Goal: Task Accomplishment & Management: Complete application form

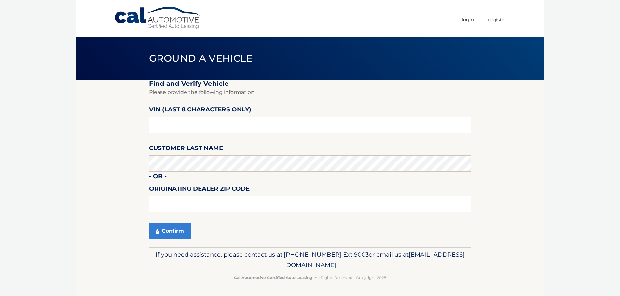
click at [186, 125] on input "text" at bounding box center [310, 125] width 322 height 16
type input "p8704261"
click at [166, 234] on button "Confirm" at bounding box center [170, 231] width 42 height 16
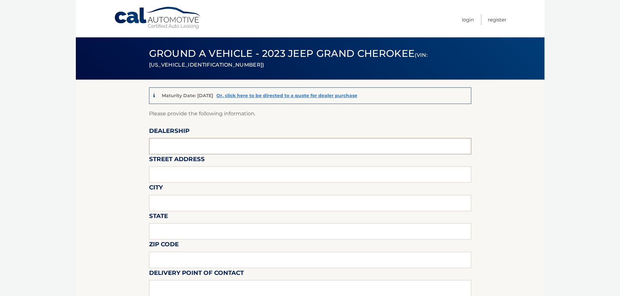
click at [183, 144] on input "text" at bounding box center [310, 146] width 322 height 16
type input "Dover Dodge"
click at [194, 177] on input "text" at bounding box center [310, 175] width 322 height 16
type input "396 Route 46"
click at [194, 205] on input "text" at bounding box center [310, 203] width 322 height 16
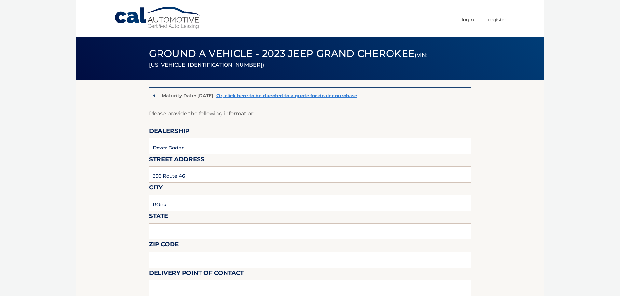
type input "Rockaway"
click at [185, 233] on input "text" at bounding box center [310, 232] width 322 height 16
type input "NJ"
type input "07866"
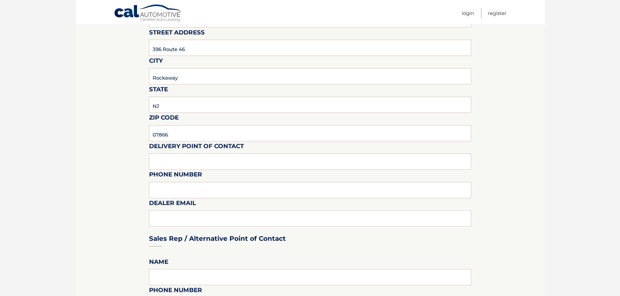
drag, startPoint x: 94, startPoint y: 232, endPoint x: 99, endPoint y: 277, distance: 44.8
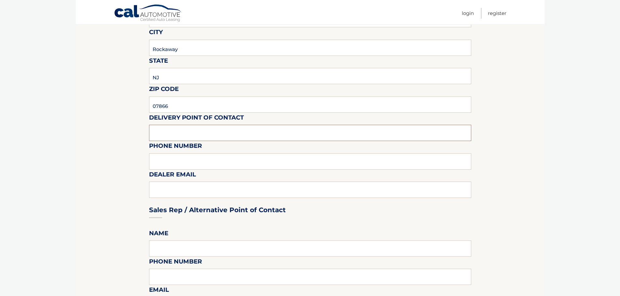
click at [188, 131] on input "text" at bounding box center [310, 133] width 322 height 16
type input "[PERSON_NAME]"
type input "973-366-7000"
click at [178, 193] on div "Sales Rep / Alternative Point of Contact" at bounding box center [310, 198] width 322 height 46
drag, startPoint x: 172, startPoint y: 192, endPoint x: 165, endPoint y: 192, distance: 7.2
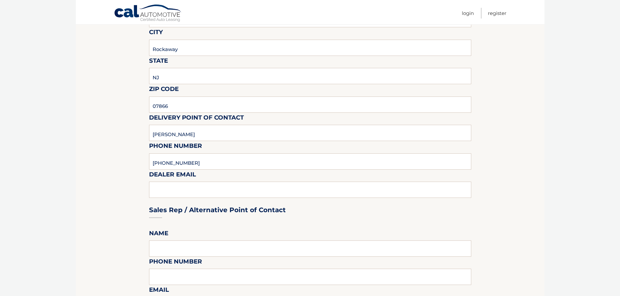
click at [165, 192] on div "Sales Rep / Alternative Point of Contact" at bounding box center [310, 198] width 322 height 46
drag, startPoint x: 169, startPoint y: 201, endPoint x: 190, endPoint y: 182, distance: 28.5
click at [169, 200] on div "Sales Rep / Alternative Point of Contact" at bounding box center [310, 198] width 322 height 46
click at [170, 184] on div "Sales Rep / Alternative Point of Contact" at bounding box center [310, 198] width 322 height 46
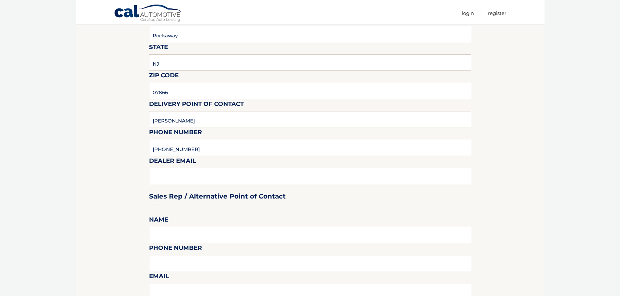
scroll to position [242, 0]
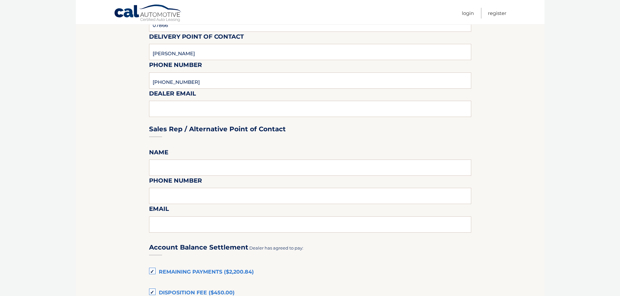
drag, startPoint x: 118, startPoint y: 219, endPoint x: 116, endPoint y: 253, distance: 34.6
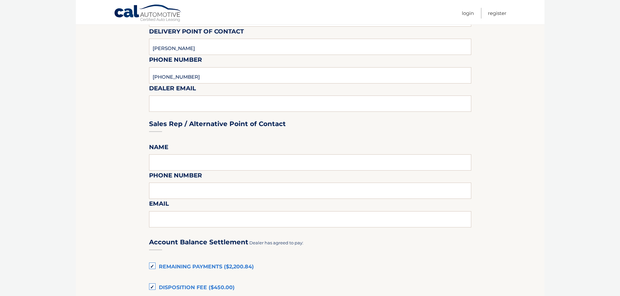
click at [194, 150] on fieldset "Please provide the following information. Dealership Dover Dodge Street Address…" at bounding box center [310, 210] width 322 height 684
click at [197, 157] on input "text" at bounding box center [310, 163] width 322 height 16
type input "Juan Munoz"
click at [177, 187] on input "text" at bounding box center [310, 191] width 322 height 16
type input "2"
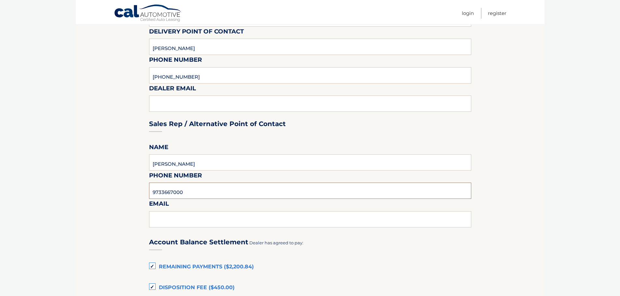
type input "9733667000"
click at [170, 227] on input "text" at bounding box center [310, 219] width 322 height 16
type input "jmunoz@nielsenautos.com"
click at [117, 225] on section "Maturity Date: 01/15/2026 Or, click here to be directed to a quote for dealer p…" at bounding box center [310, 194] width 469 height 713
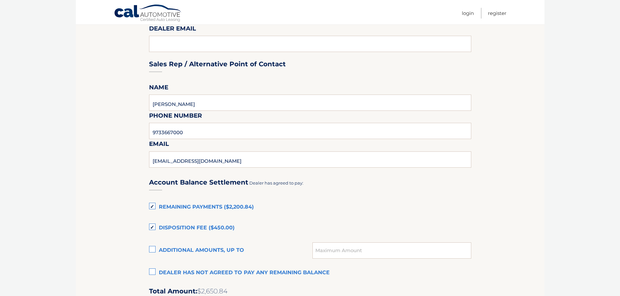
scroll to position [316, 0]
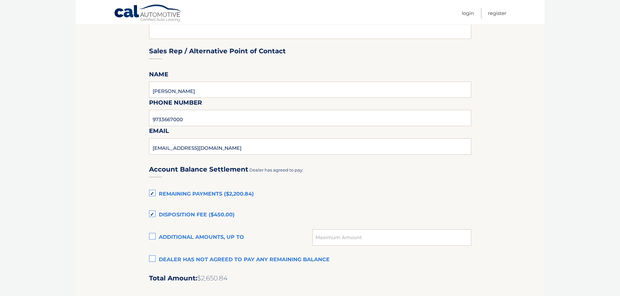
drag, startPoint x: 117, startPoint y: 198, endPoint x: 112, endPoint y: 222, distance: 24.9
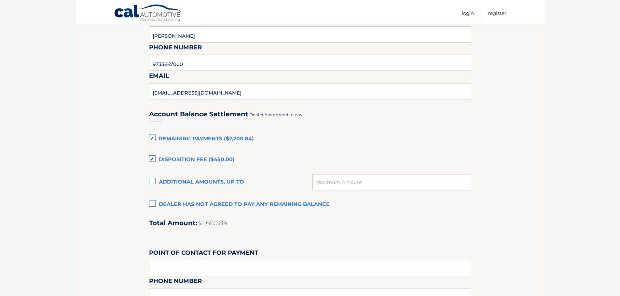
drag, startPoint x: 530, startPoint y: 179, endPoint x: 527, endPoint y: 197, distance: 18.7
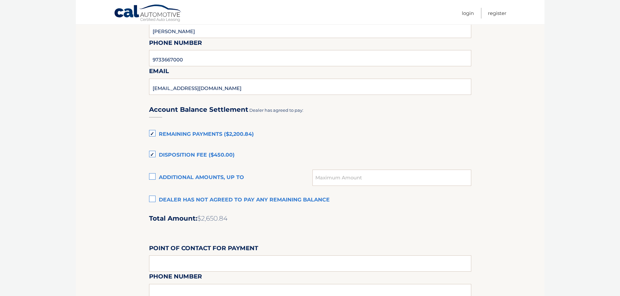
click at [154, 131] on label "Remaining Payments ($2,200.84)" at bounding box center [310, 134] width 322 height 13
click at [0, 0] on input "Remaining Payments ($2,200.84)" at bounding box center [0, 0] width 0 height 0
click at [153, 155] on label "Disposition Fee ($450.00)" at bounding box center [310, 155] width 322 height 13
click at [0, 0] on input "Disposition Fee ($450.00)" at bounding box center [0, 0] width 0 height 0
click at [155, 201] on label "Dealer has not agreed to pay any remaining balance" at bounding box center [310, 200] width 322 height 13
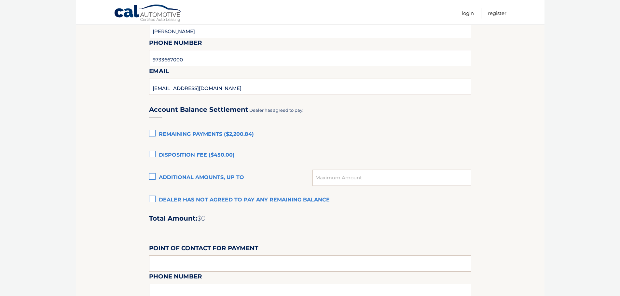
click at [0, 0] on input "Dealer has not agreed to pay any remaining balance" at bounding box center [0, 0] width 0 height 0
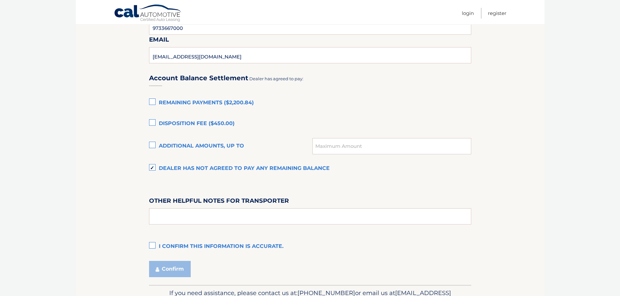
drag, startPoint x: 106, startPoint y: 160, endPoint x: 107, endPoint y: 181, distance: 21.2
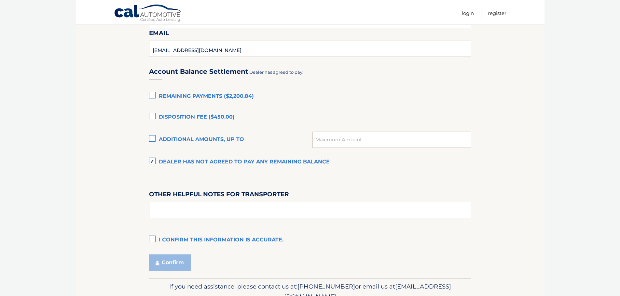
click at [153, 239] on label "I confirm this information is accurate." at bounding box center [310, 240] width 322 height 13
click at [0, 0] on input "I confirm this information is accurate." at bounding box center [0, 0] width 0 height 0
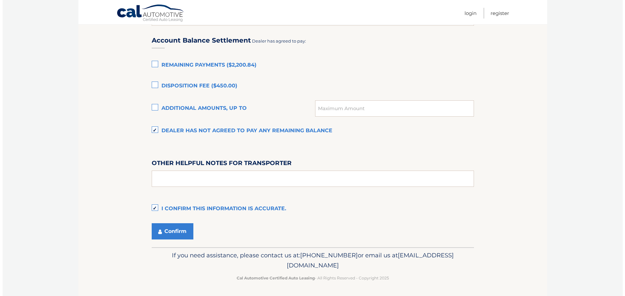
scroll to position [444, 0]
drag, startPoint x: 513, startPoint y: 171, endPoint x: 510, endPoint y: 183, distance: 12.0
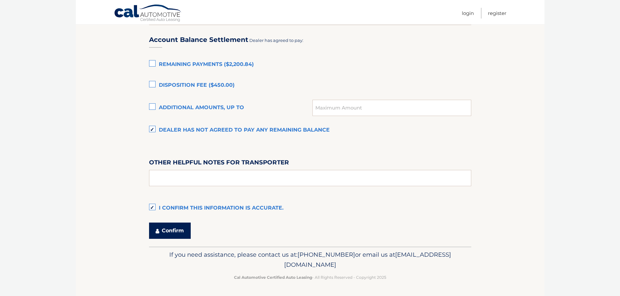
click at [171, 229] on button "Confirm" at bounding box center [170, 231] width 42 height 16
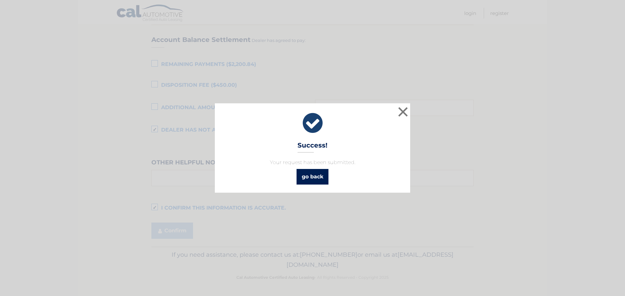
click at [320, 179] on link "go back" at bounding box center [312, 177] width 32 height 16
